Goal: Task Accomplishment & Management: Manage account settings

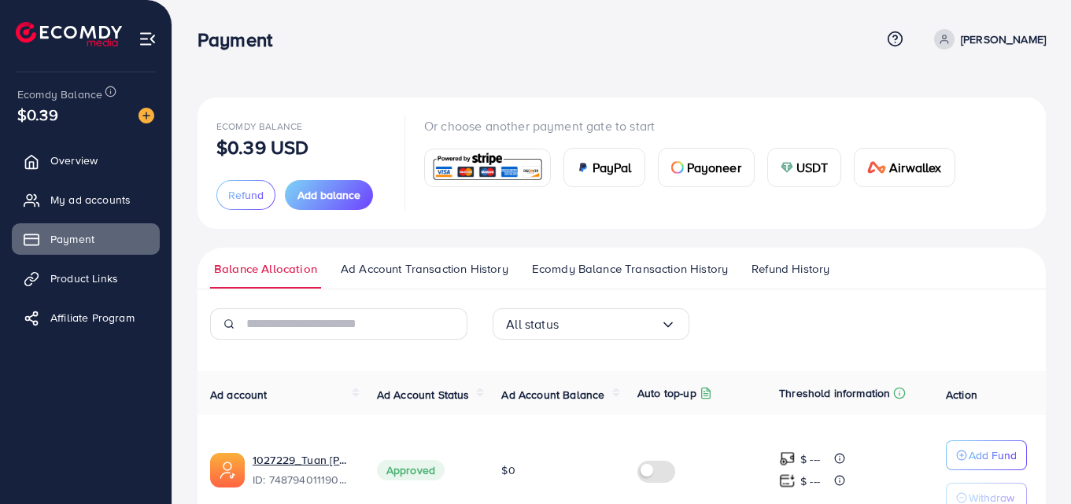
scroll to position [421, 0]
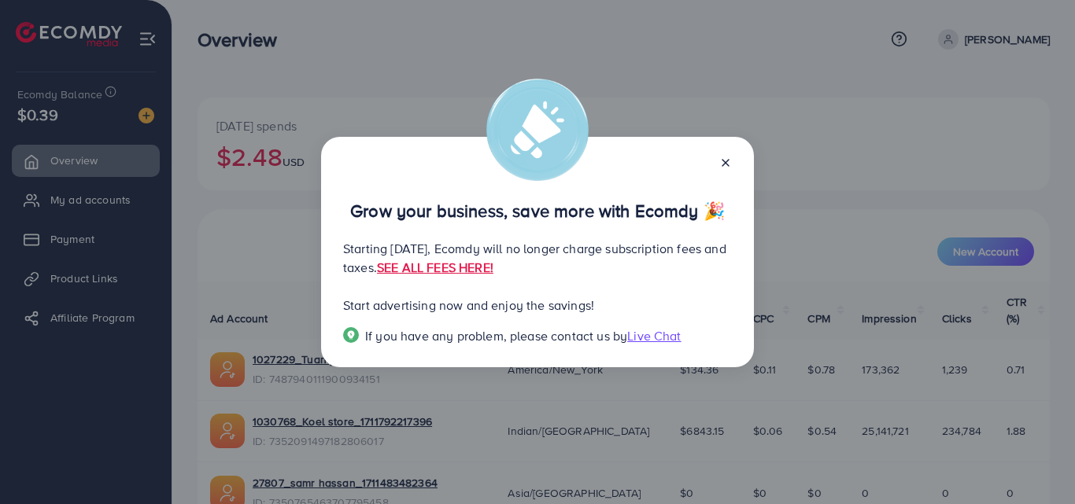
click at [729, 161] on icon at bounding box center [725, 163] width 13 height 13
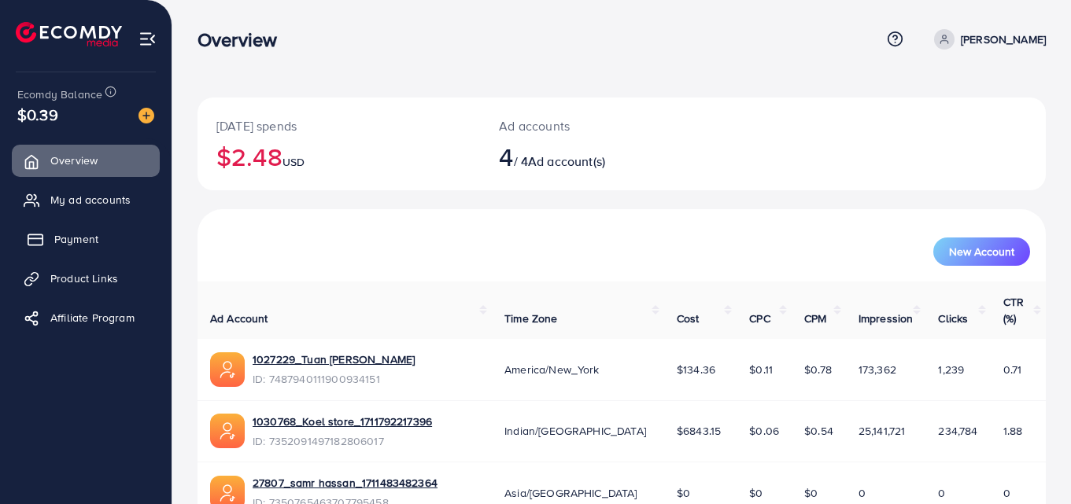
click at [85, 238] on span "Payment" at bounding box center [76, 239] width 44 height 16
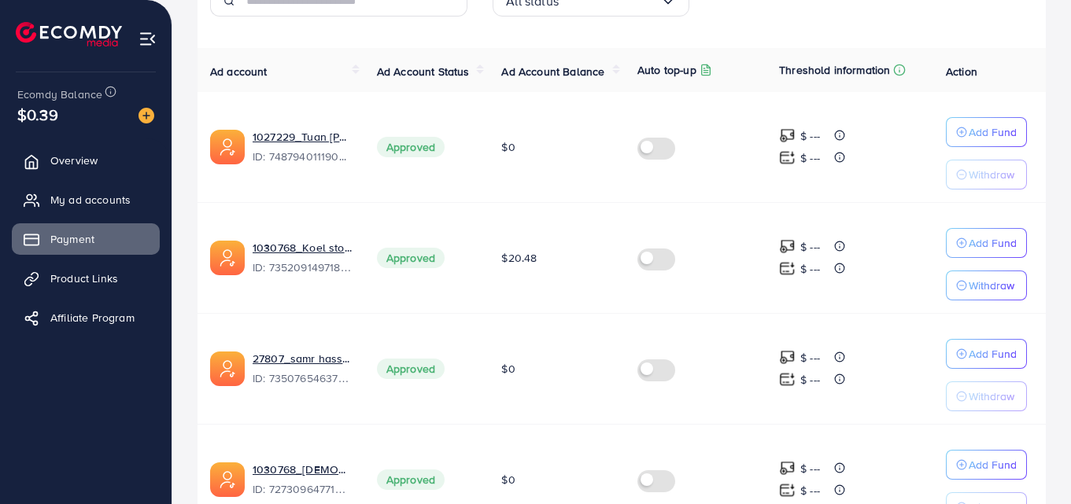
scroll to position [421, 0]
